Goal: Task Accomplishment & Management: Manage account settings

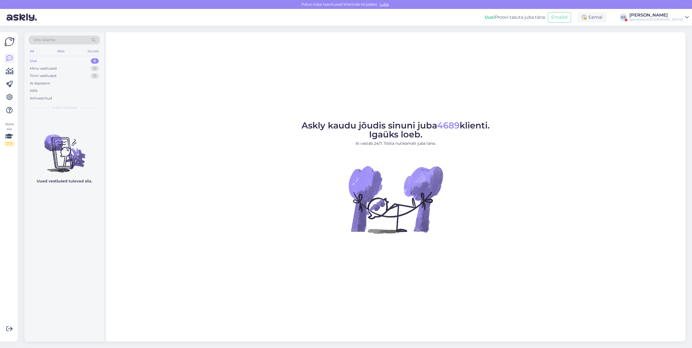
drag, startPoint x: 680, startPoint y: 15, endPoint x: 679, endPoint y: 20, distance: 4.9
click at [680, 15] on div "[PERSON_NAME]" at bounding box center [655, 15] width 53 height 4
click at [679, 41] on button "Ava" at bounding box center [678, 42] width 12 height 8
click at [15, 70] on div "Vaata siia 1 / 3 Võimalused Veendu, et Askly loob sulle väärtust. Sulge Ühenda …" at bounding box center [9, 186] width 18 height 309
click at [6, 71] on icon at bounding box center [10, 71] width 8 height 7
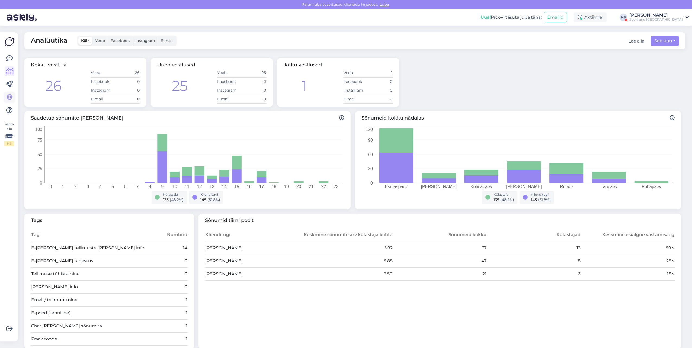
click at [12, 94] on icon at bounding box center [9, 97] width 7 height 7
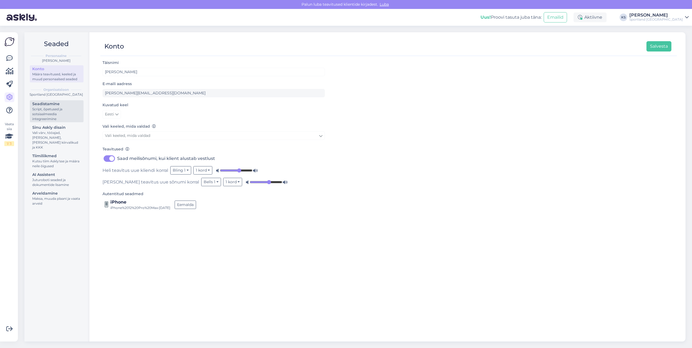
click at [63, 107] on div "Script, õpetused ja sotsiaalmeedia integreerimine" at bounding box center [56, 114] width 49 height 15
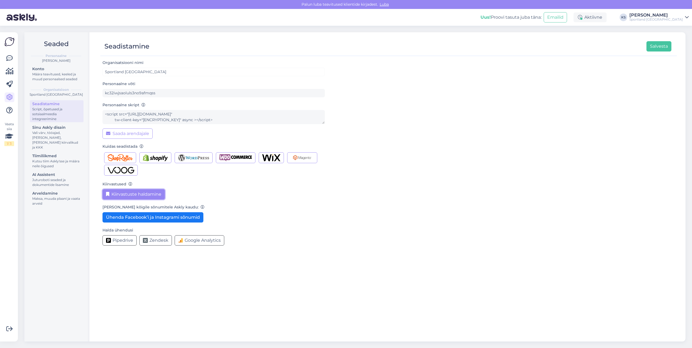
click at [117, 194] on button "Kiirvastuste haldamine" at bounding box center [133, 194] width 62 height 10
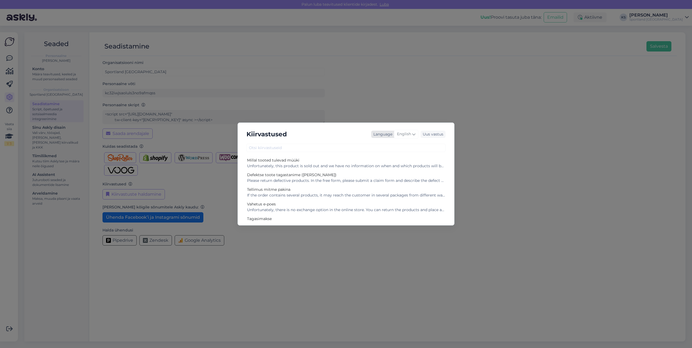
click at [414, 133] on icon at bounding box center [413, 134] width 3 height 6
type input "es"
click at [379, 167] on link "Estonian" at bounding box center [395, 167] width 60 height 9
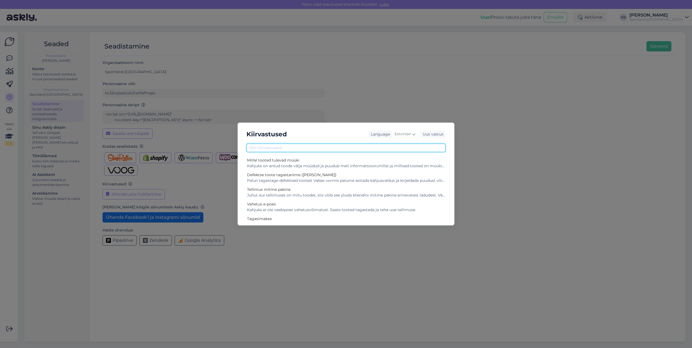
click at [302, 149] on input "text" at bounding box center [345, 148] width 199 height 8
click at [296, 145] on input "text" at bounding box center [345, 148] width 199 height 8
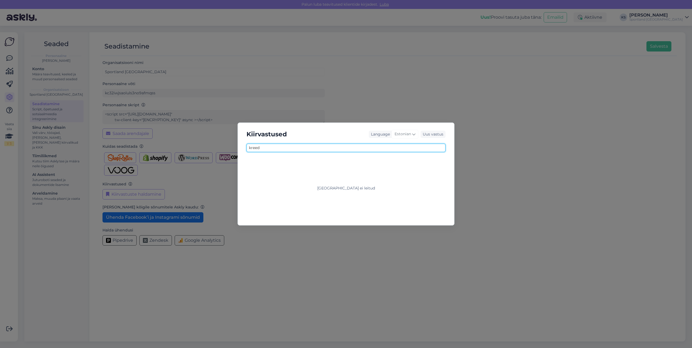
type input "kreed"
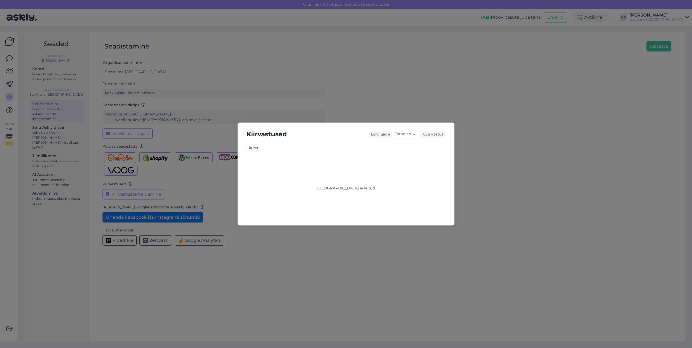
click at [545, 107] on div "Kiirvastused Language Estonian es Chinese Estonian Japanese Portuguese Uus vast…" at bounding box center [346, 174] width 692 height 348
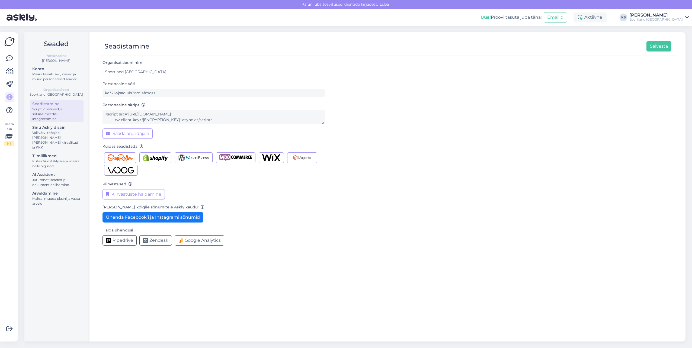
click at [668, 17] on div "[PERSON_NAME]" at bounding box center [655, 15] width 53 height 4
click at [674, 26] on button "Ava" at bounding box center [678, 30] width 12 height 8
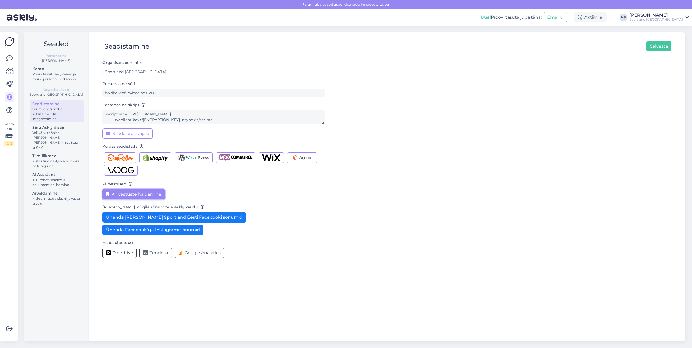
click at [133, 194] on button "Kiirvastuste haldamine" at bounding box center [133, 194] width 62 height 10
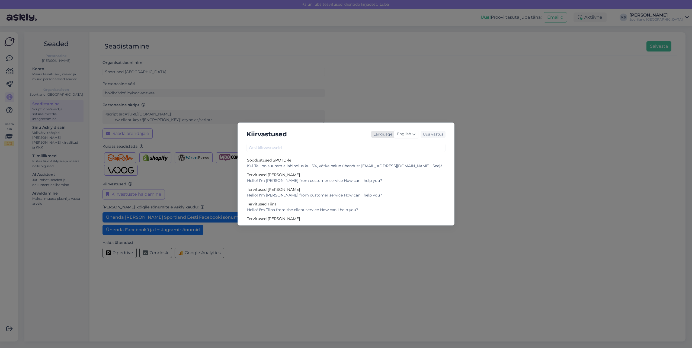
click at [403, 136] on span "English" at bounding box center [404, 134] width 14 height 6
type input "es"
click at [382, 164] on link "Estonian" at bounding box center [395, 167] width 60 height 9
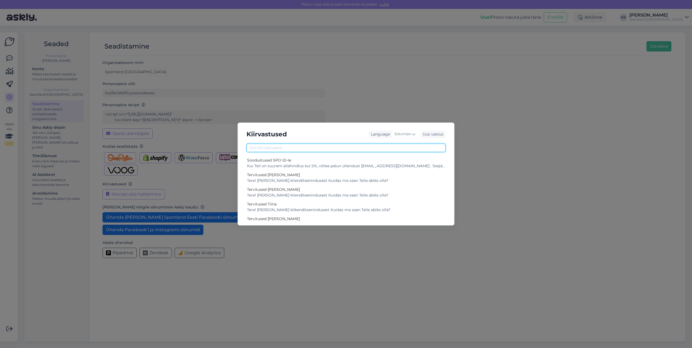
click at [317, 150] on input "text" at bounding box center [345, 148] width 199 height 8
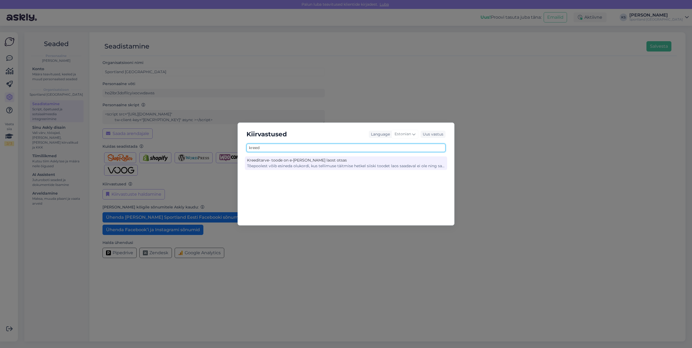
type input "kreed"
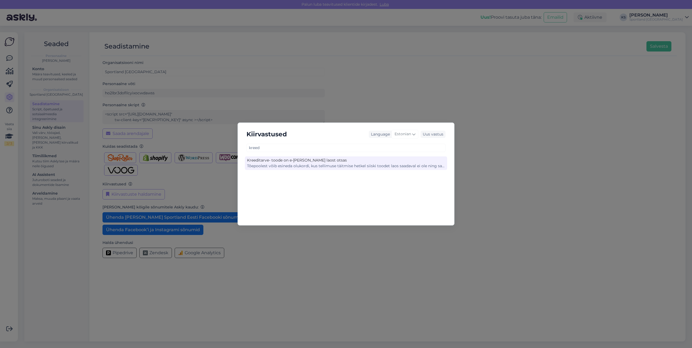
click at [316, 157] on div "Kreeditarve- toode on e-[PERSON_NAME] laost otsas Tõepoolest võib esineda oluko…" at bounding box center [346, 163] width 202 height 14
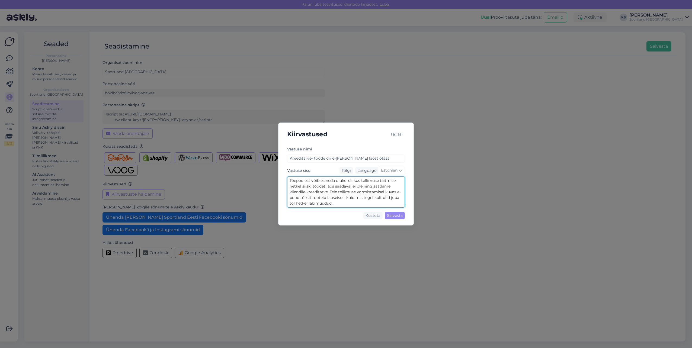
scroll to position [17, 0]
drag, startPoint x: 289, startPoint y: 181, endPoint x: 600, endPoint y: 199, distance: 311.9
click at [414, 220] on div "Kiirvastused Tagasi [PERSON_NAME] nimi Kreeditarve- toode on e-[PERSON_NAME] la…" at bounding box center [346, 174] width 692 height 348
click at [392, 132] on div "Tagasi" at bounding box center [396, 134] width 17 height 7
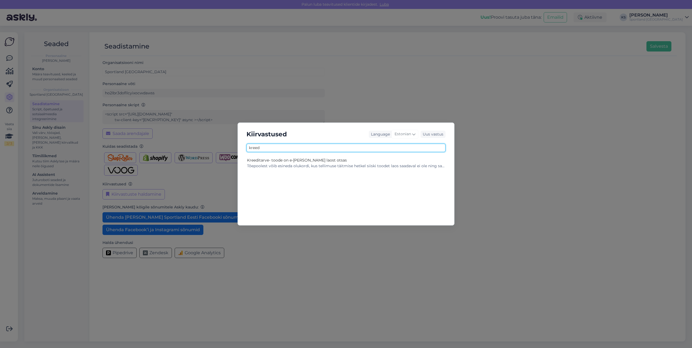
drag, startPoint x: 360, startPoint y: 150, endPoint x: 248, endPoint y: 149, distance: 111.9
click at [238, 151] on div "Kiirvastused Language Estonian Uus vastus kreed Kreeditarve- toode on e-[PERSON…" at bounding box center [345, 174] width 217 height 103
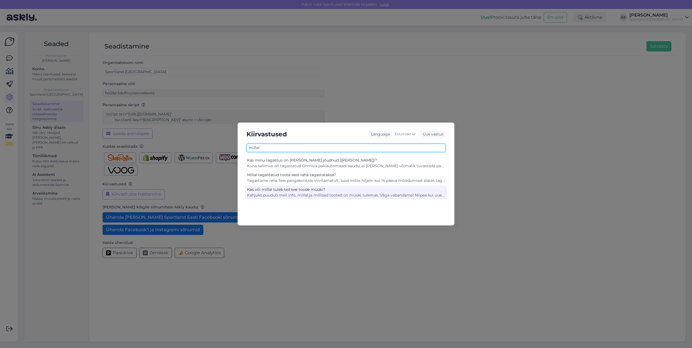
type input "millal"
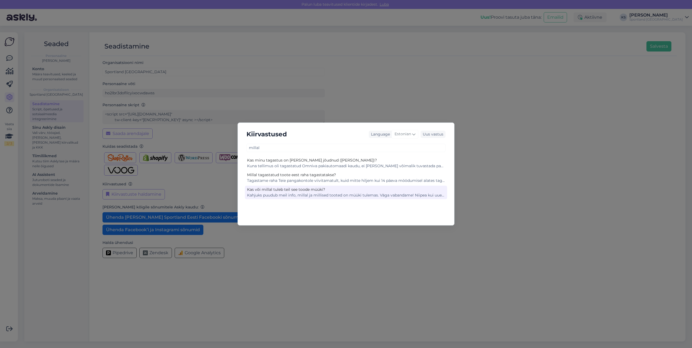
click at [260, 191] on div "Kas või millal tuleb teil see toode müüki?" at bounding box center [346, 190] width 198 height 6
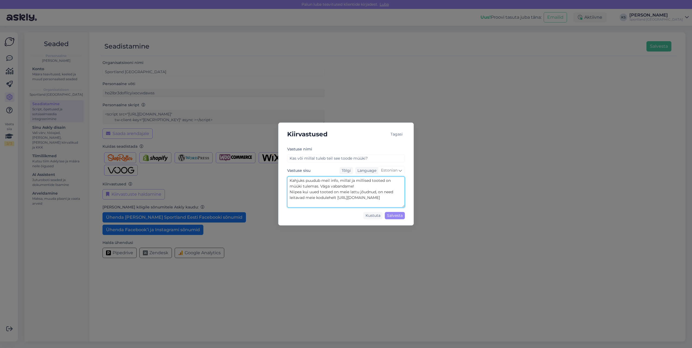
drag, startPoint x: 288, startPoint y: 182, endPoint x: 635, endPoint y: 197, distance: 347.2
click at [519, 221] on div "Kiirvastused Tagasi [PERSON_NAME] nimi Kas või millal tuleb teil see toode müük…" at bounding box center [346, 174] width 692 height 348
click at [390, 135] on div "Tagasi" at bounding box center [396, 134] width 17 height 7
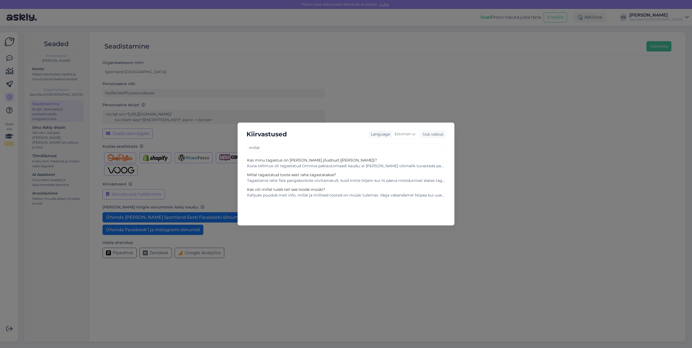
click at [12, 57] on div "Kiirvastused Language Estonian Uus vastus millal Kas minu tagastus on [PERSON_N…" at bounding box center [346, 174] width 692 height 348
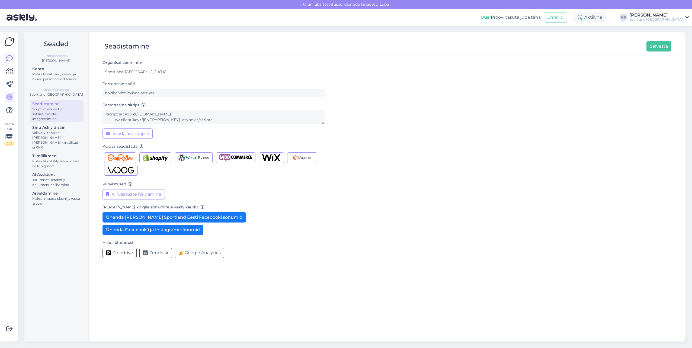
click at [9, 57] on icon at bounding box center [9, 58] width 7 height 7
